Goal: Task Accomplishment & Management: Use online tool/utility

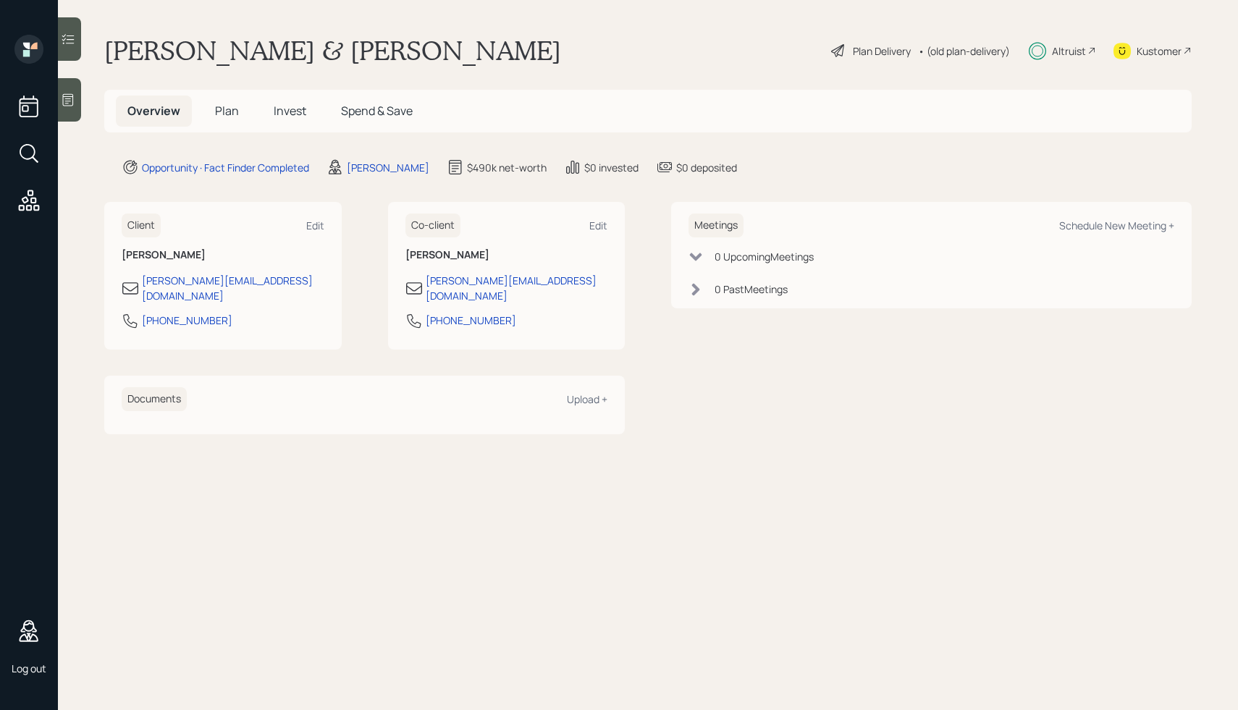
click at [228, 111] on span "Plan" at bounding box center [227, 111] width 24 height 16
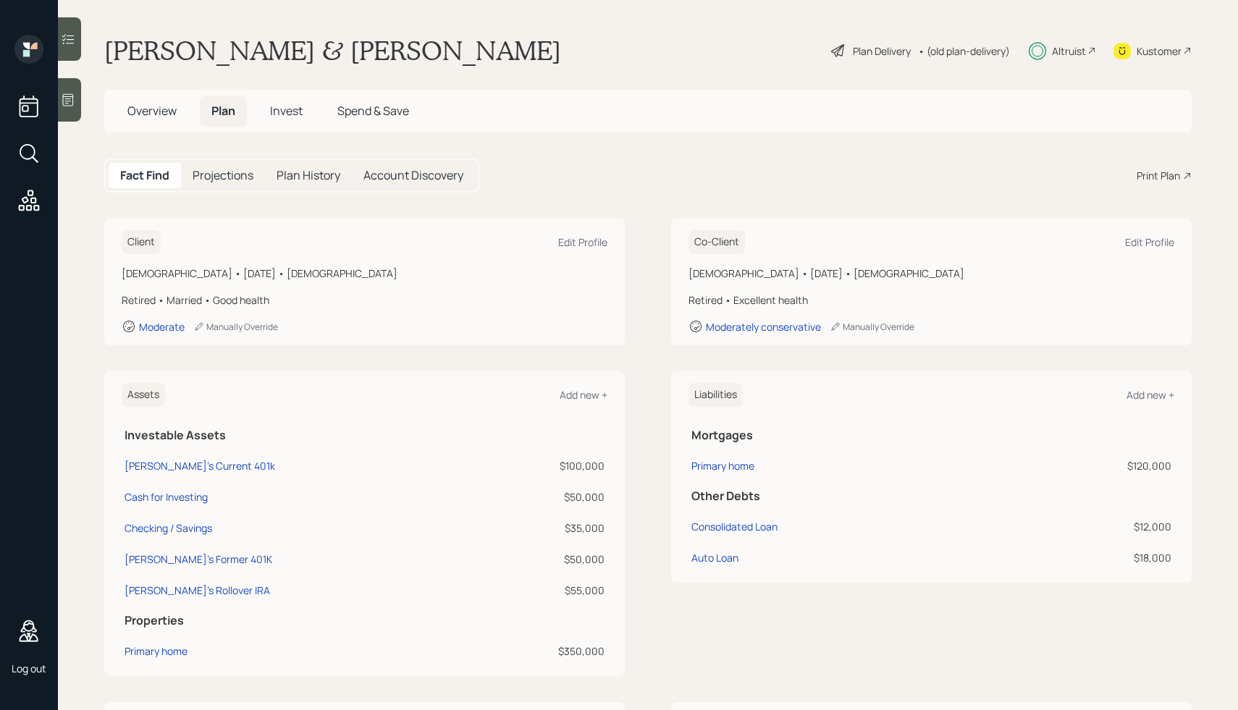
click at [880, 57] on div "Plan Delivery" at bounding box center [882, 50] width 58 height 15
